Goal: Information Seeking & Learning: Learn about a topic

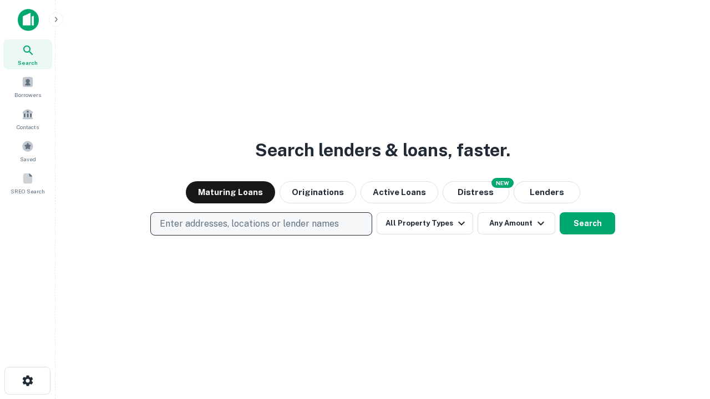
click at [261, 224] on p "Enter addresses, locations or lender names" at bounding box center [249, 223] width 179 height 13
type input "**********"
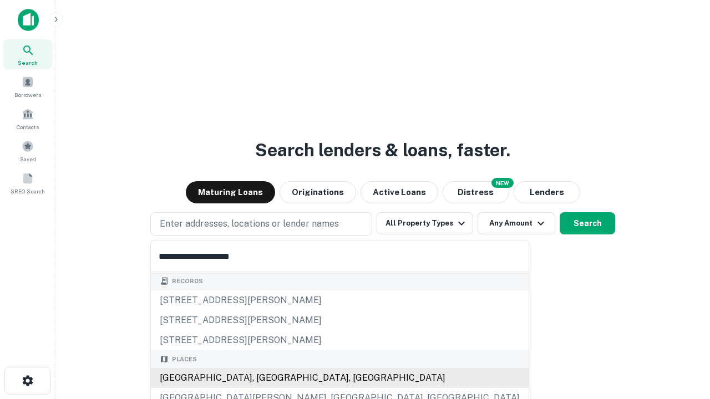
click at [265, 378] on div "Santa Monica, CA, USA" at bounding box center [340, 378] width 378 height 20
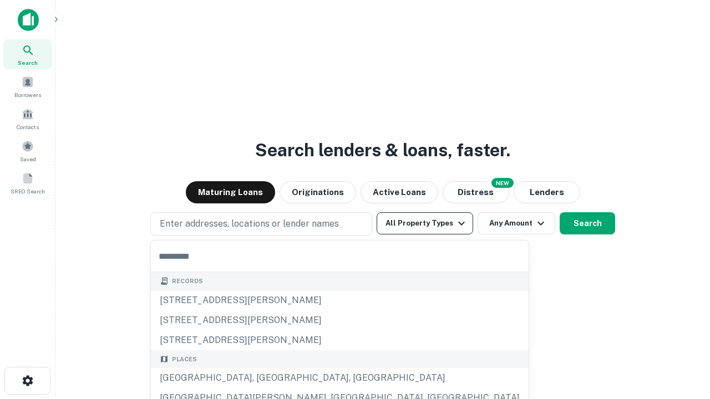
click at [425, 223] on button "All Property Types" at bounding box center [425, 223] width 96 height 22
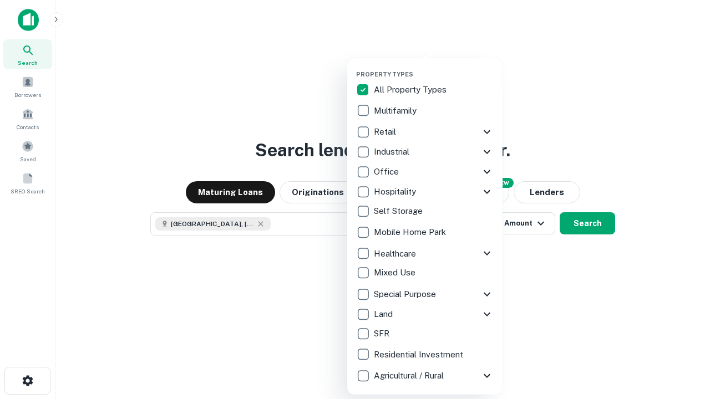
click at [434, 67] on button "button" at bounding box center [433, 67] width 155 height 1
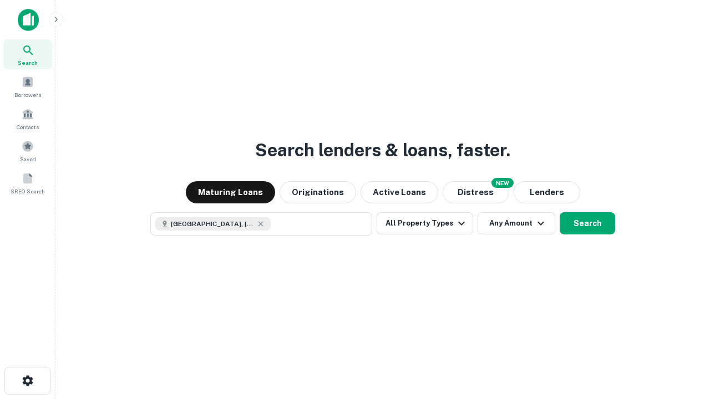
scroll to position [18, 0]
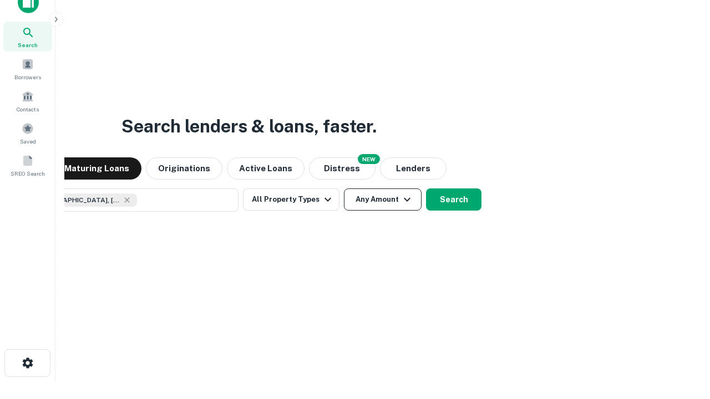
click at [344, 189] on button "Any Amount" at bounding box center [383, 200] width 78 height 22
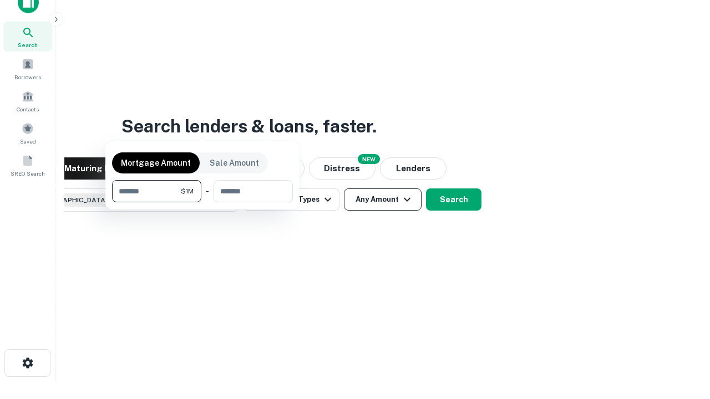
scroll to position [80, 314]
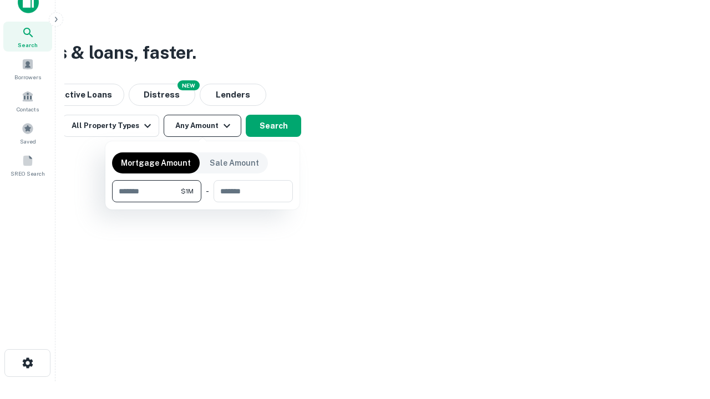
type input "*******"
click at [202, 202] on button "button" at bounding box center [202, 202] width 181 height 1
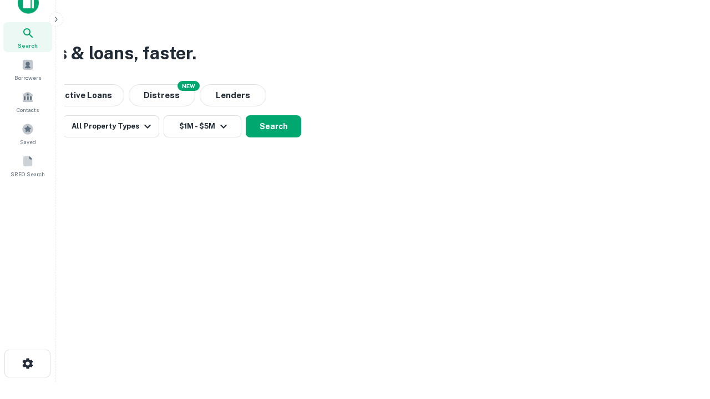
scroll to position [6, 205]
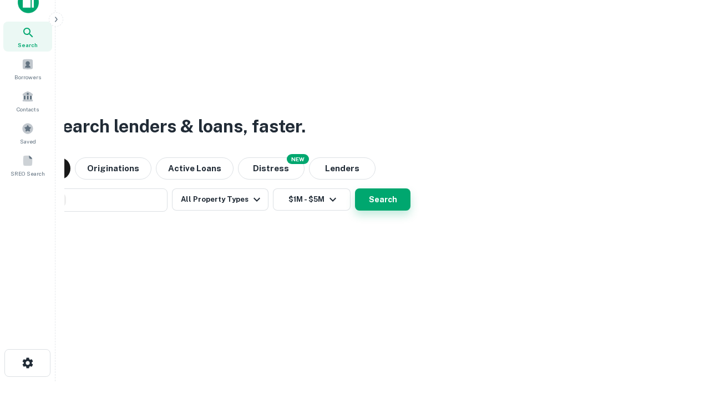
click at [355, 189] on button "Search" at bounding box center [382, 200] width 55 height 22
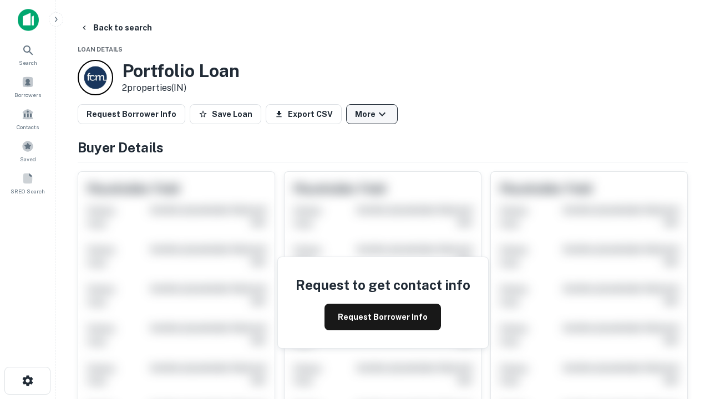
click at [372, 114] on button "More" at bounding box center [372, 114] width 52 height 20
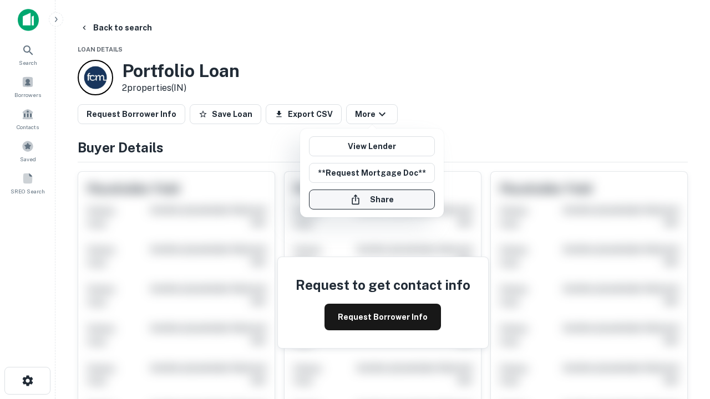
click at [372, 200] on button "Share" at bounding box center [372, 200] width 126 height 20
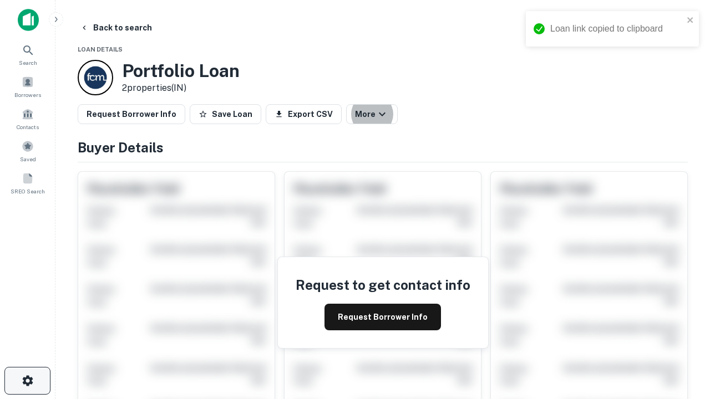
click at [27, 381] on icon "button" at bounding box center [27, 380] width 13 height 13
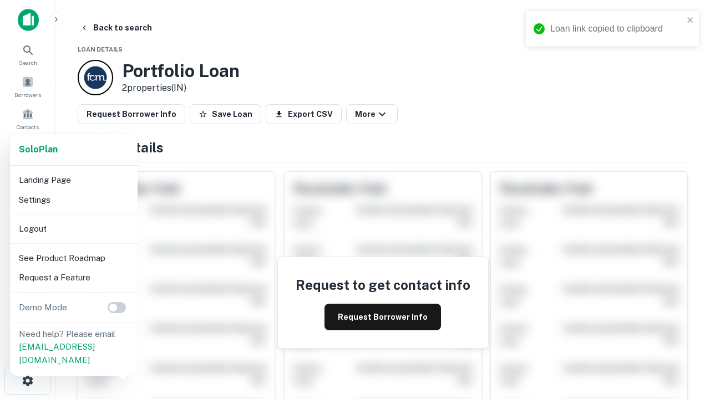
click at [73, 228] on li "Logout" at bounding box center [73, 229] width 119 height 20
